Goal: Find specific page/section: Find specific page/section

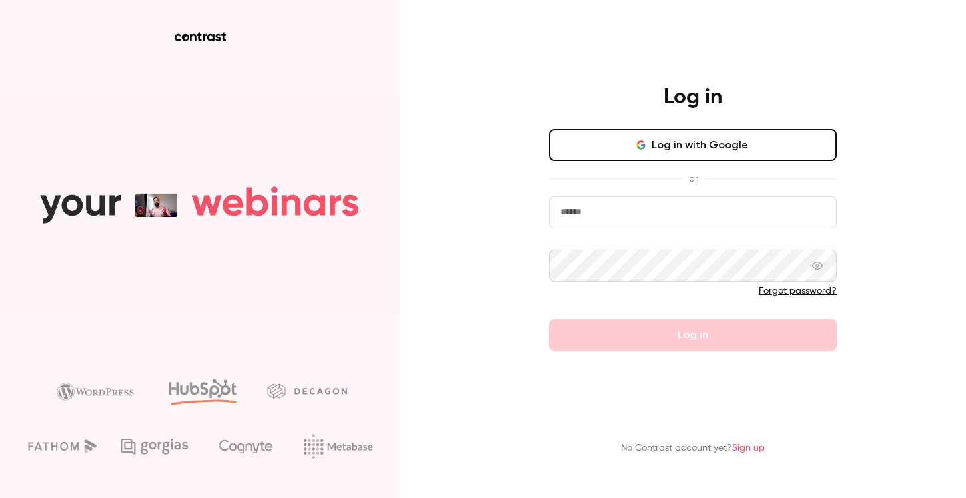
type input "**********"
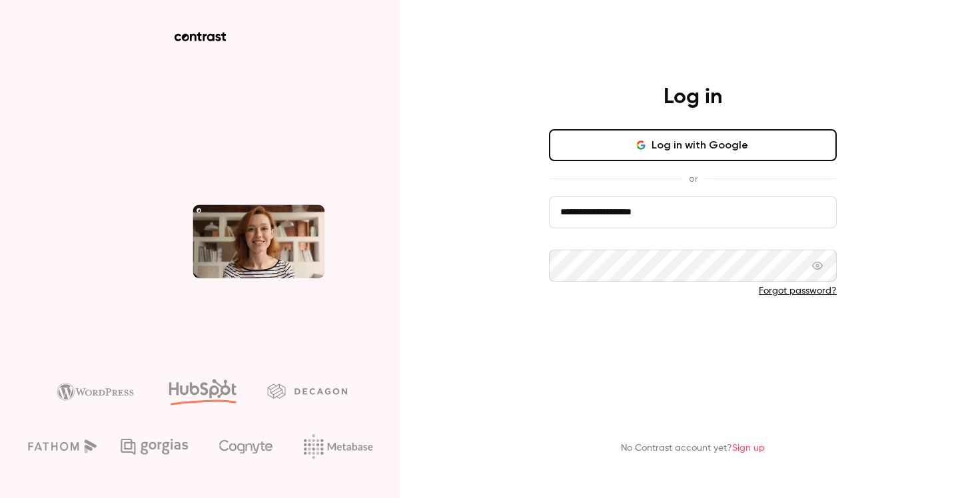
click at [710, 340] on button "Log in" at bounding box center [693, 335] width 288 height 32
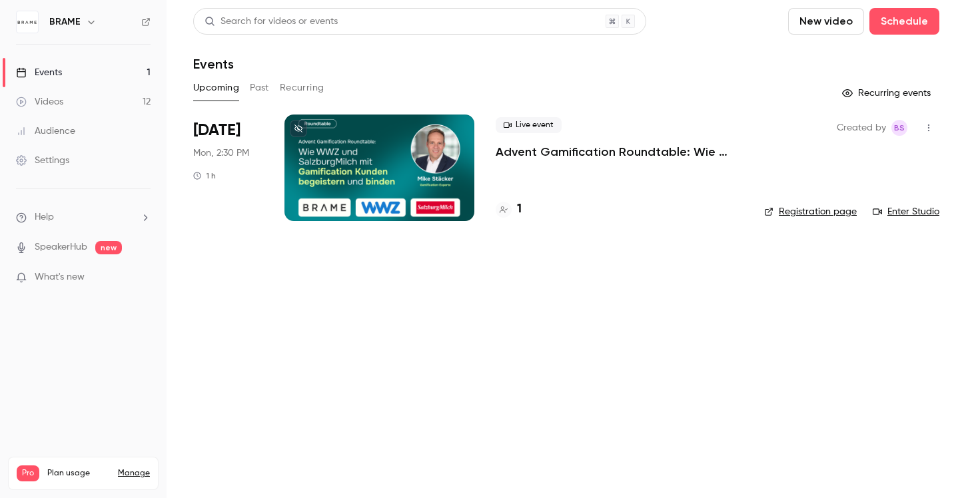
click at [516, 211] on div "1" at bounding box center [509, 210] width 26 height 18
